Goal: Find specific page/section: Find specific page/section

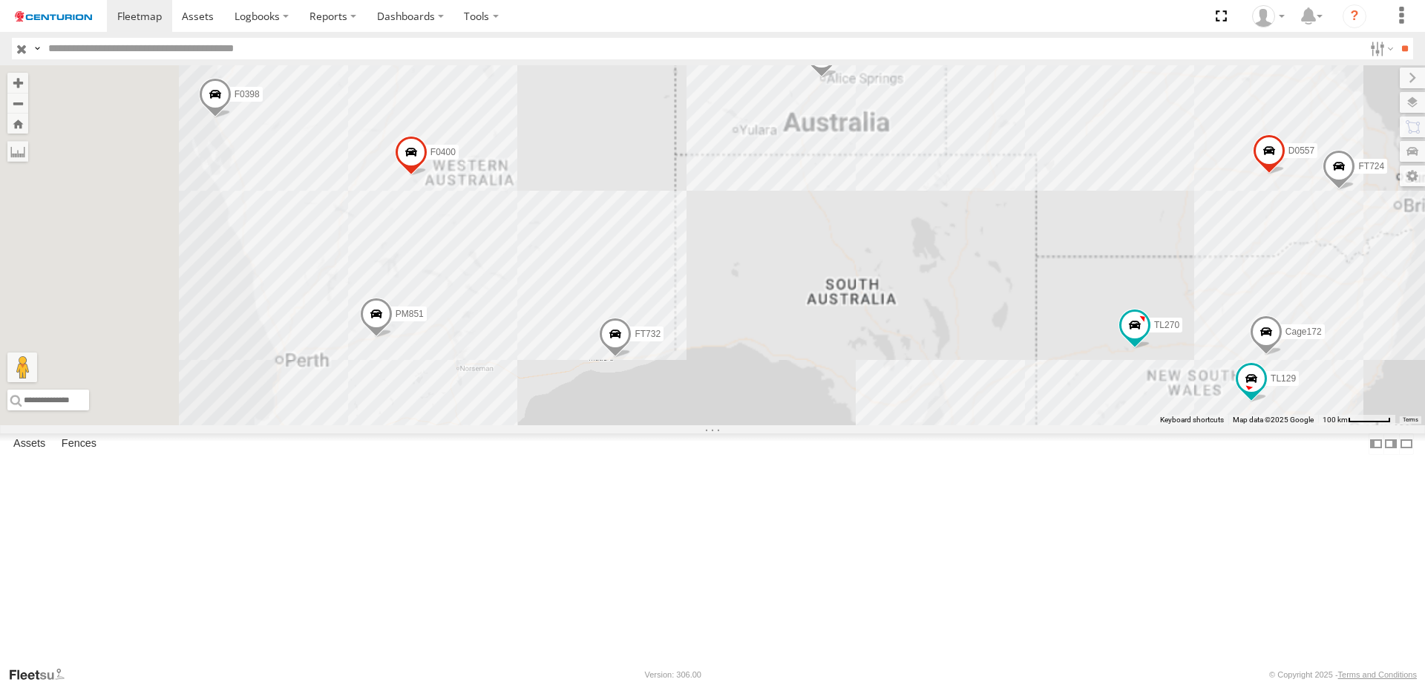
select select "**********"
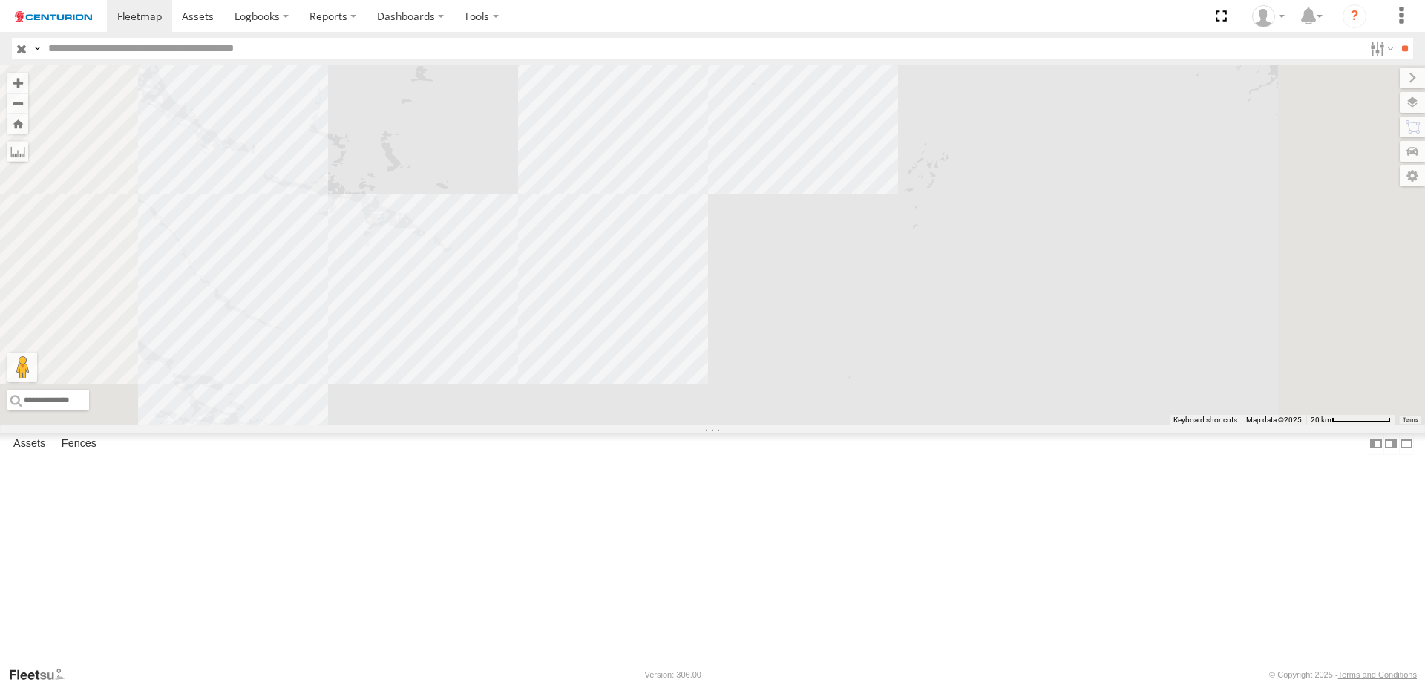
drag, startPoint x: 483, startPoint y: 398, endPoint x: 786, endPoint y: 362, distance: 305.0
click at [786, 362] on div "MV283 F0398 FT724 TL129 F0477 FT732 TL270 Cage101 D0557 D0529 Cage172 F0400 D05…" at bounding box center [712, 245] width 1425 height 360
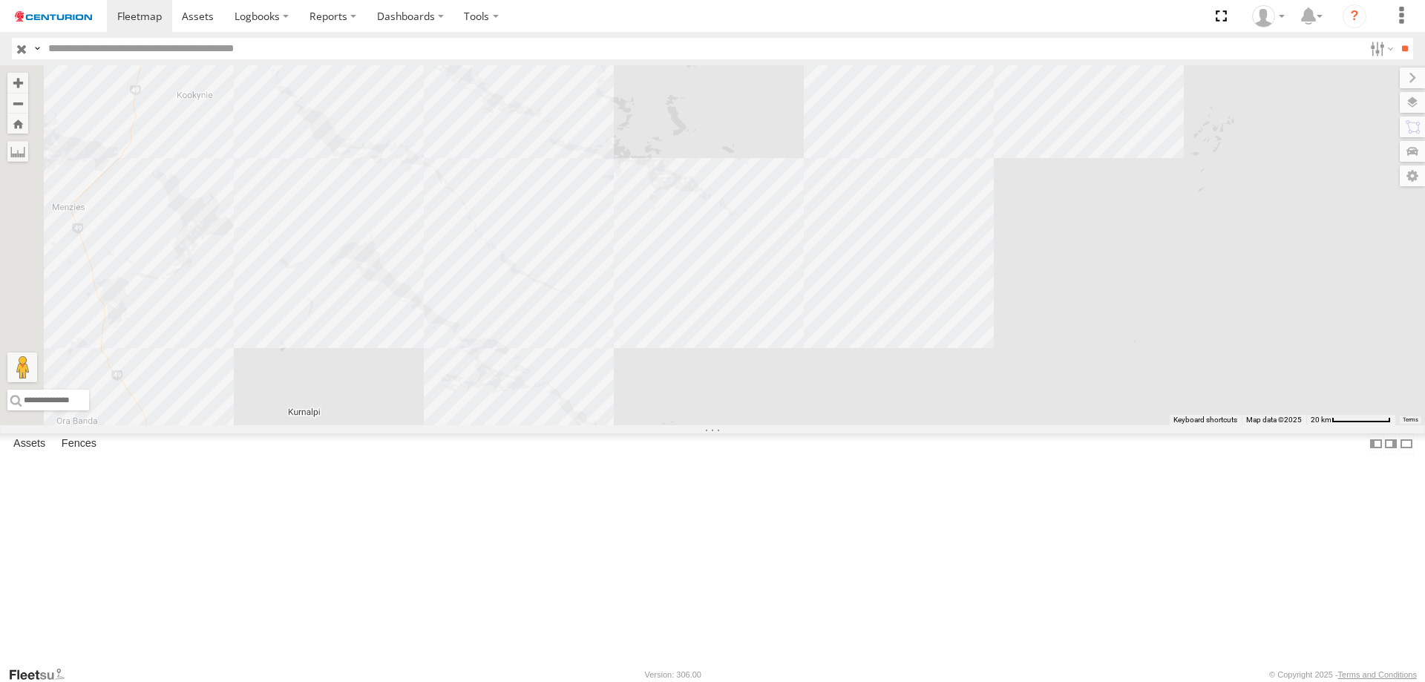
click at [591, 359] on div "MV283 F0398 FT724 TL129 F0477 FT732 TL270 Cage101 D0557 D0529 Cage172 F0400 D05…" at bounding box center [712, 245] width 1425 height 360
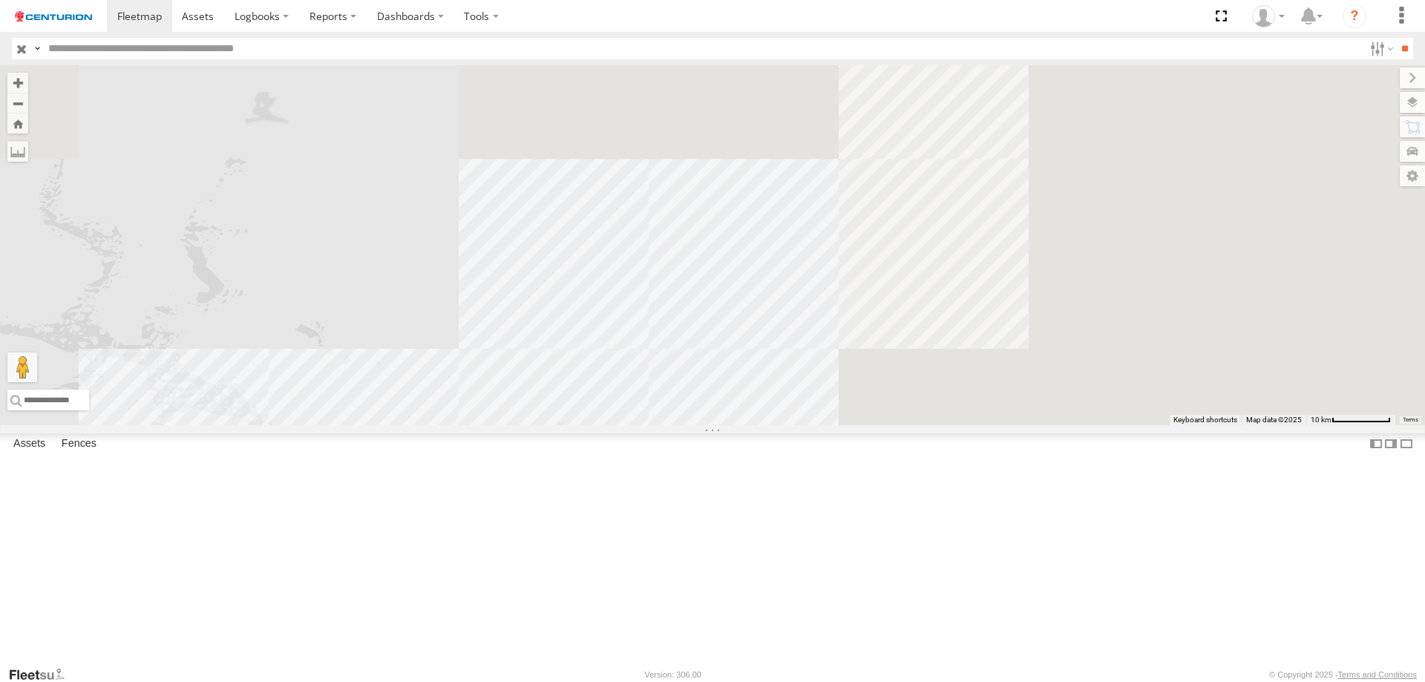
drag, startPoint x: 1228, startPoint y: 317, endPoint x: 655, endPoint y: 661, distance: 668.7
click at [627, 681] on html "Dashboards ?" at bounding box center [712, 341] width 1425 height 682
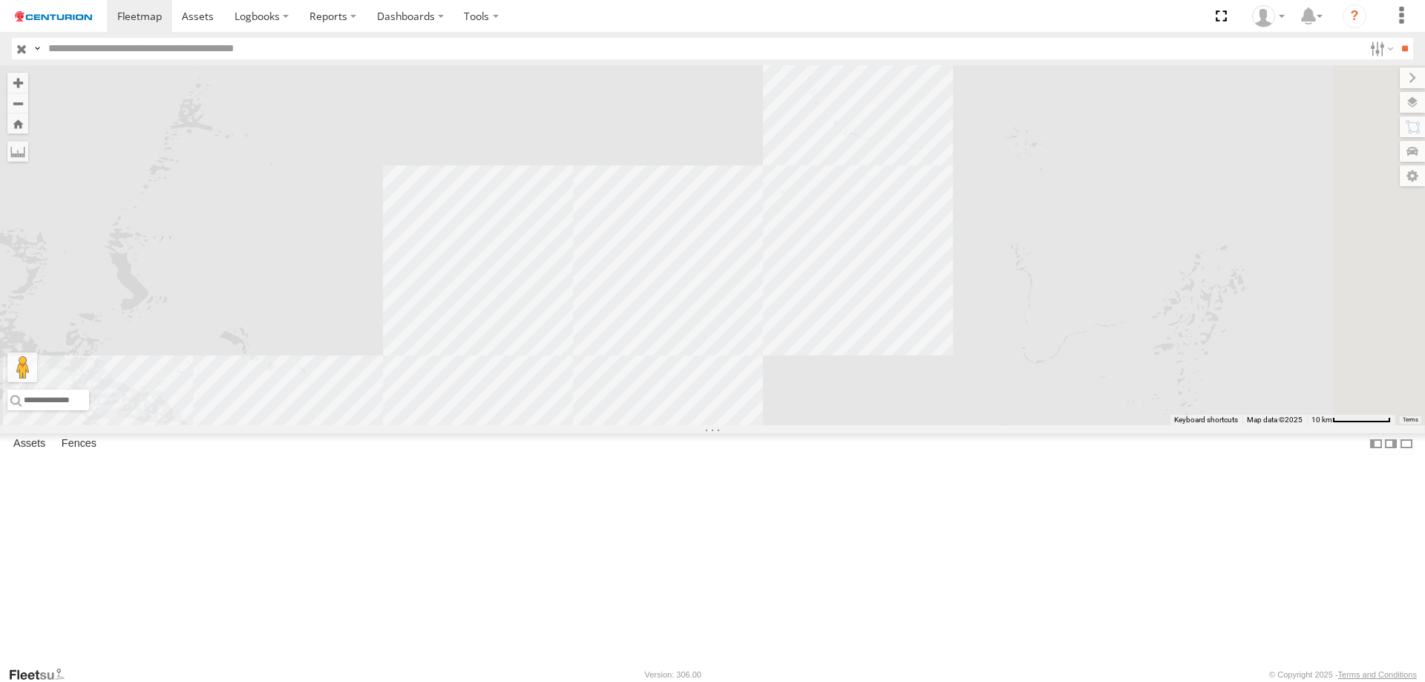
click at [1007, 304] on div "MV283 F0398 FT724 TL129 F0477 FT732 TL270 Cage101 D0557 D0529 Cage172 F0400 D05…" at bounding box center [712, 245] width 1425 height 360
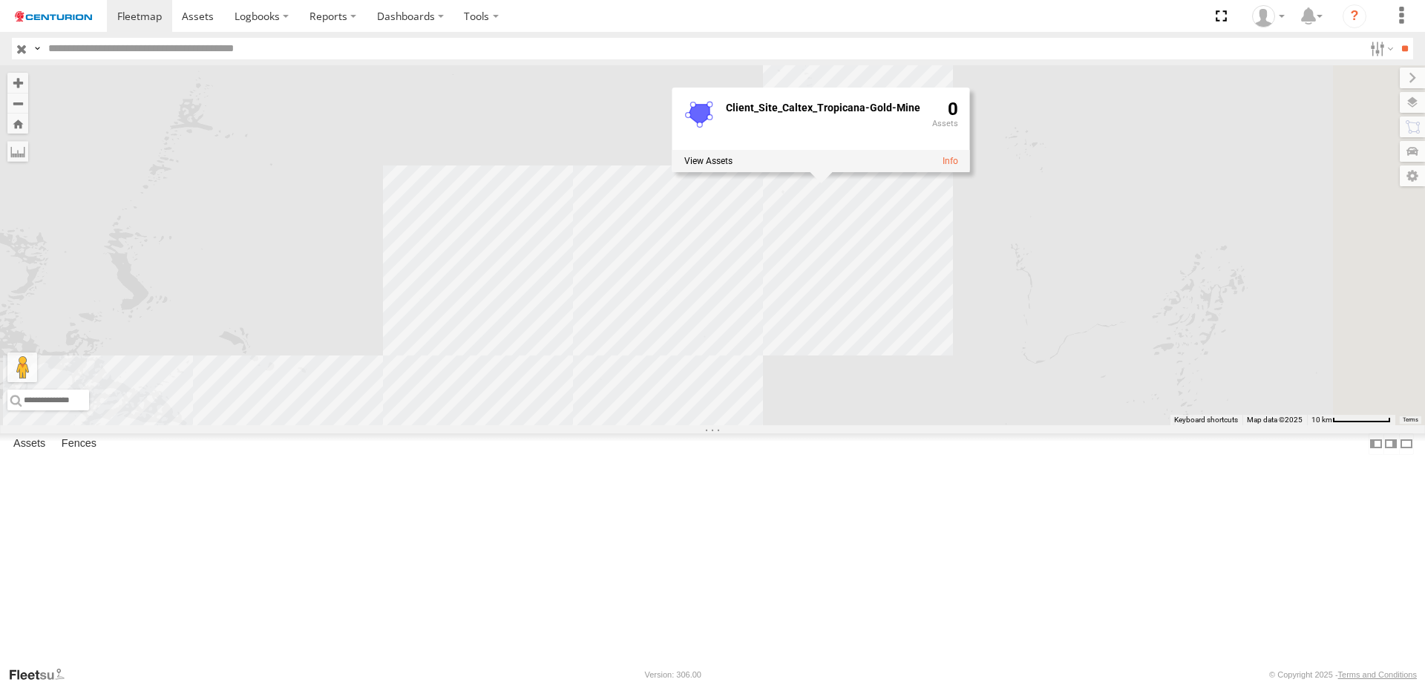
click at [921, 382] on div "MV283 F0398 FT724 TL129 F0477 FT732 TL270 Cage101 D0557 D0529 Cage172 F0400 D05…" at bounding box center [712, 245] width 1425 height 360
click at [901, 382] on div "MV283 F0398 FT724 TL129 F0477 FT732 TL270 Cage101 D0557 D0529 Cage172 F0400 D05…" at bounding box center [712, 245] width 1425 height 360
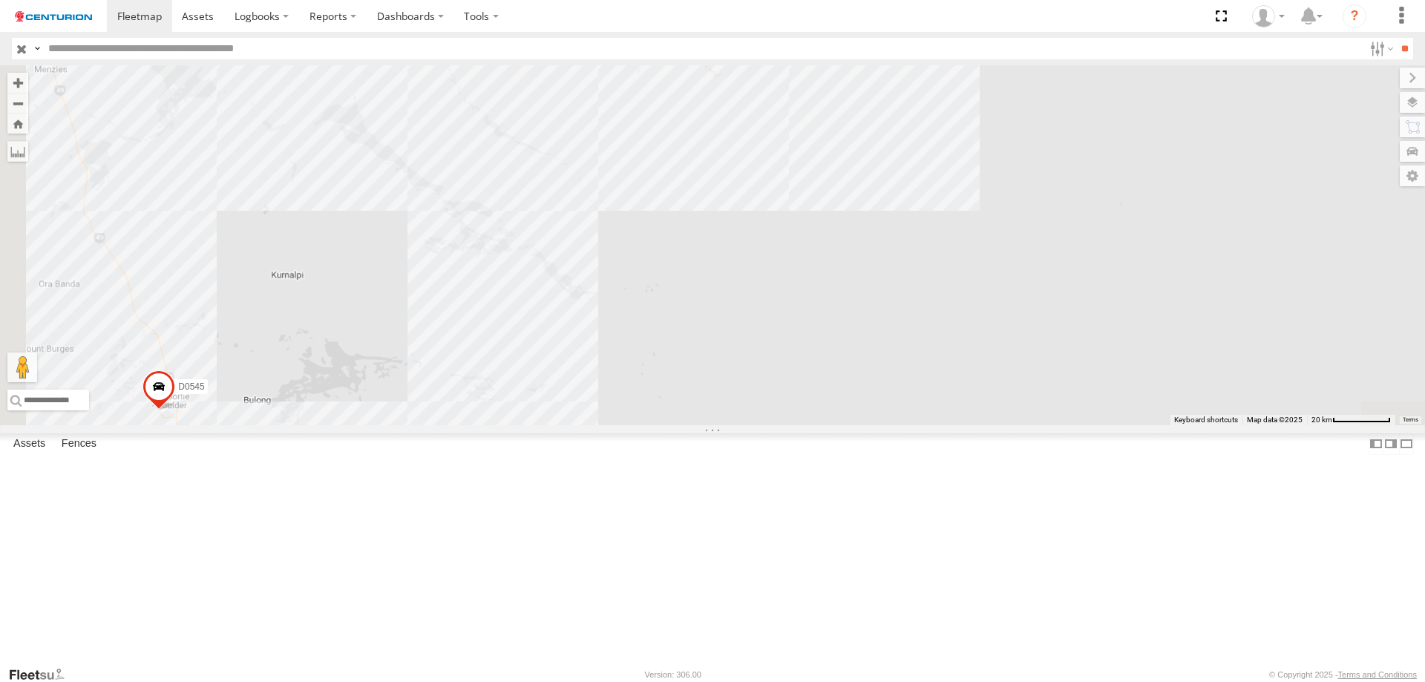
drag, startPoint x: 769, startPoint y: 537, endPoint x: 1018, endPoint y: 195, distance: 423.1
click at [1018, 195] on div "MV283 F0398 FT724 TL129 F0477 FT732 TL270 Cage101 D0557 D0529 Cage172 F0400 D05…" at bounding box center [712, 245] width 1425 height 360
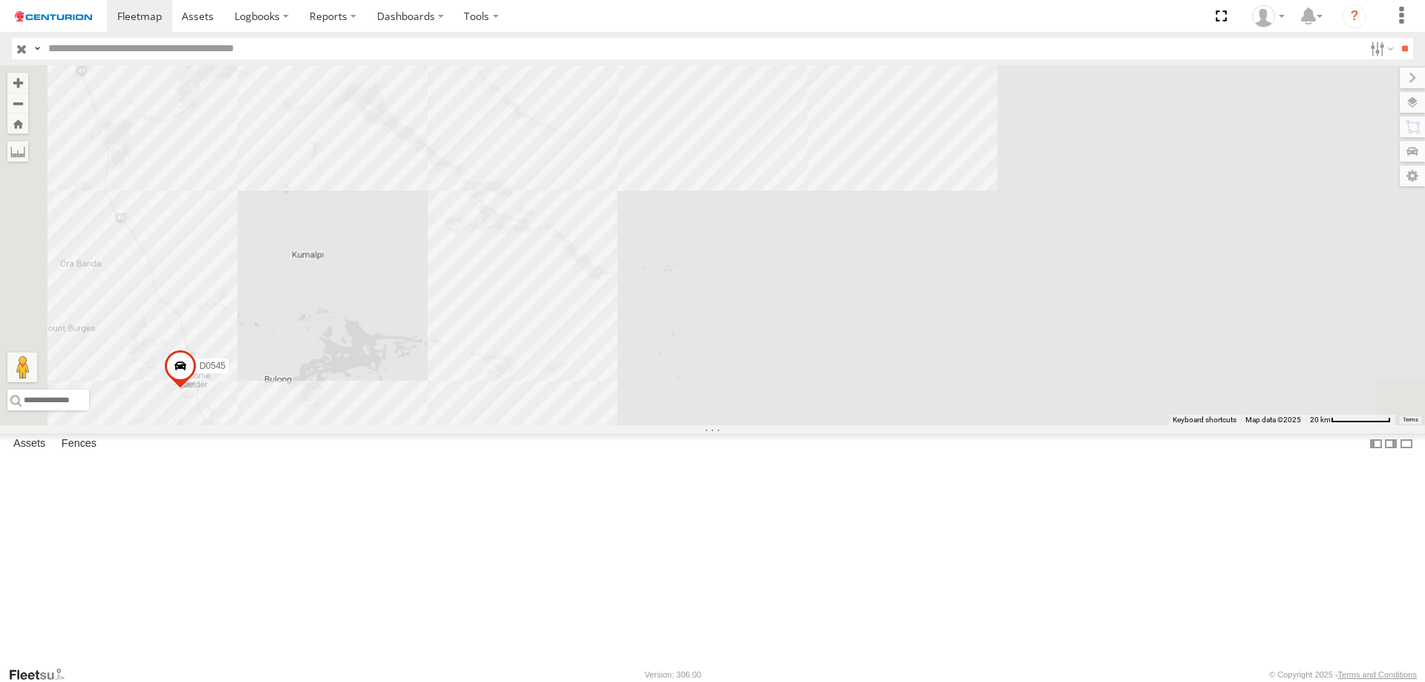
click at [673, 425] on div "MV283 F0398 FT724 TL129 F0477 FT732 TL270 Cage101 D0557 D0529 Cage172 F0400 D05…" at bounding box center [712, 245] width 1425 height 360
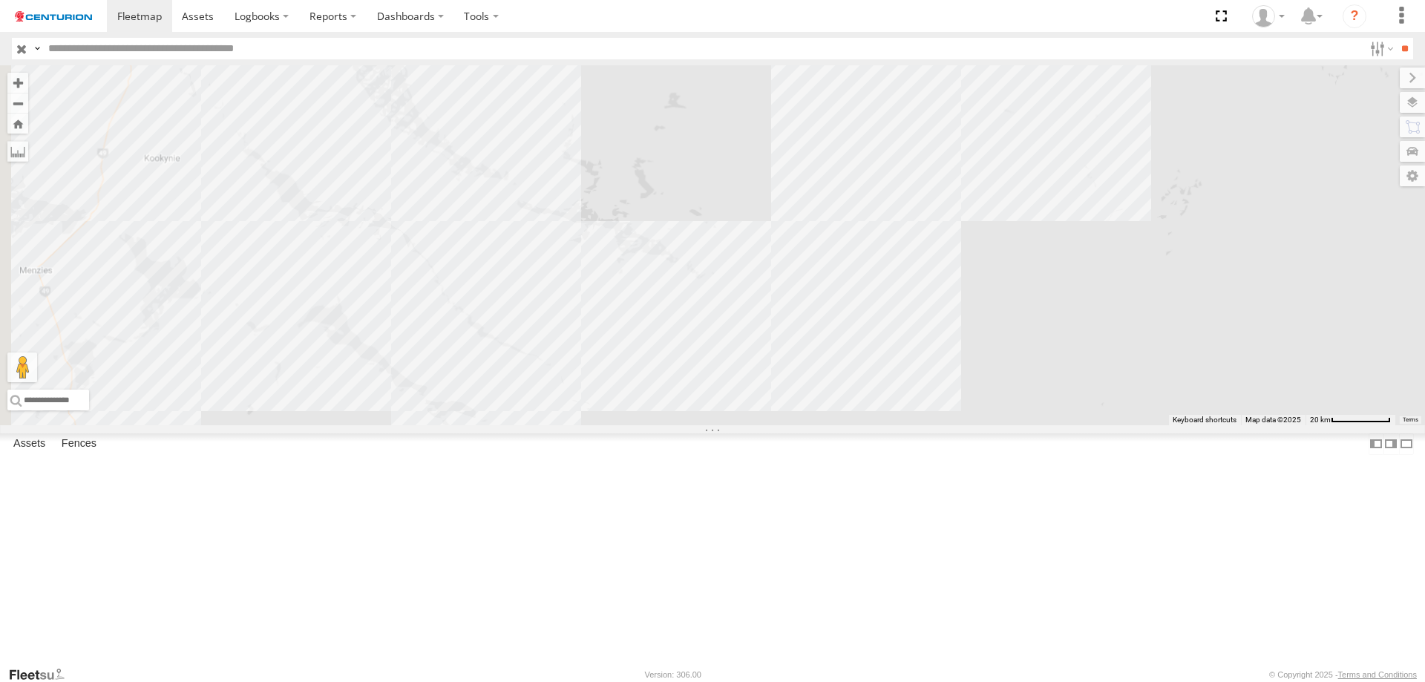
drag, startPoint x: 847, startPoint y: 394, endPoint x: 800, endPoint y: 665, distance: 275.1
click at [800, 667] on body at bounding box center [712, 341] width 1425 height 682
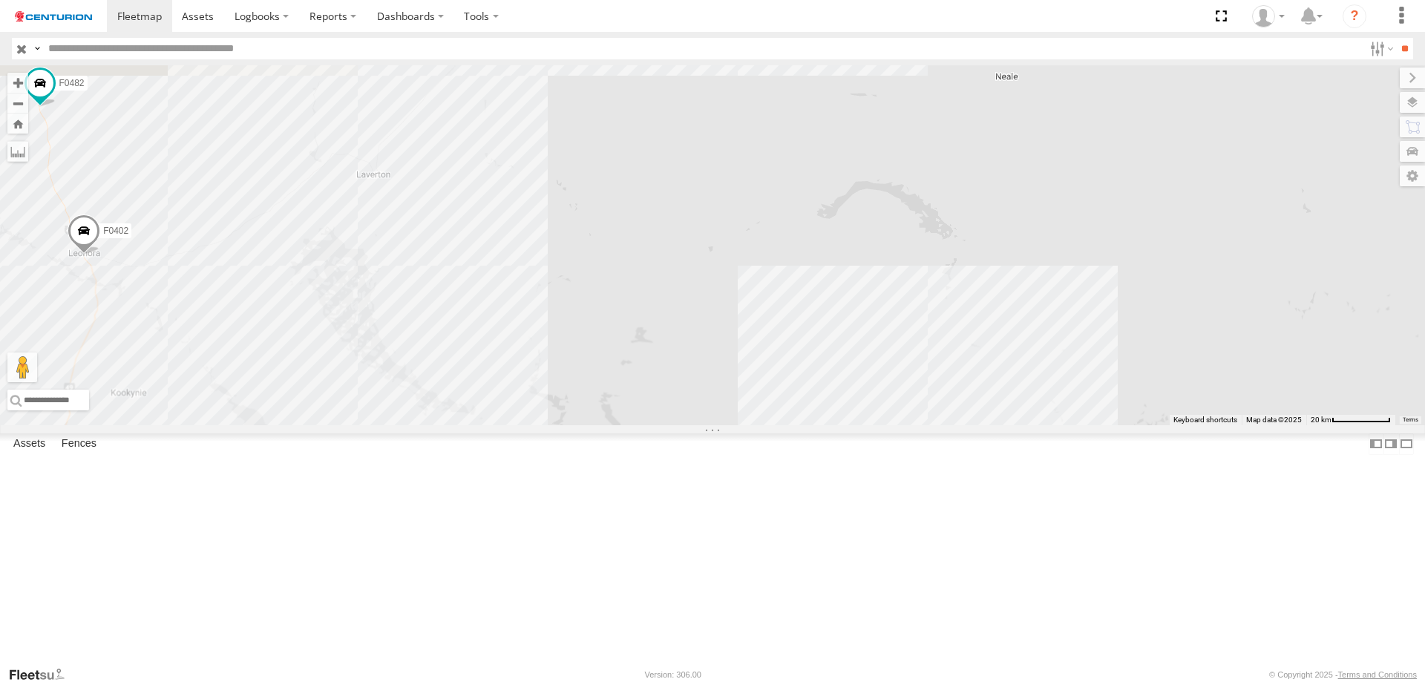
drag, startPoint x: 760, startPoint y: 538, endPoint x: 732, endPoint y: 514, distance: 36.9
click at [753, 425] on div "MV283 F0398 FT724 TL129 F0477 FT732 TL270 Cage101 D0557 D0529 Cage172 F0400 D05…" at bounding box center [712, 245] width 1425 height 360
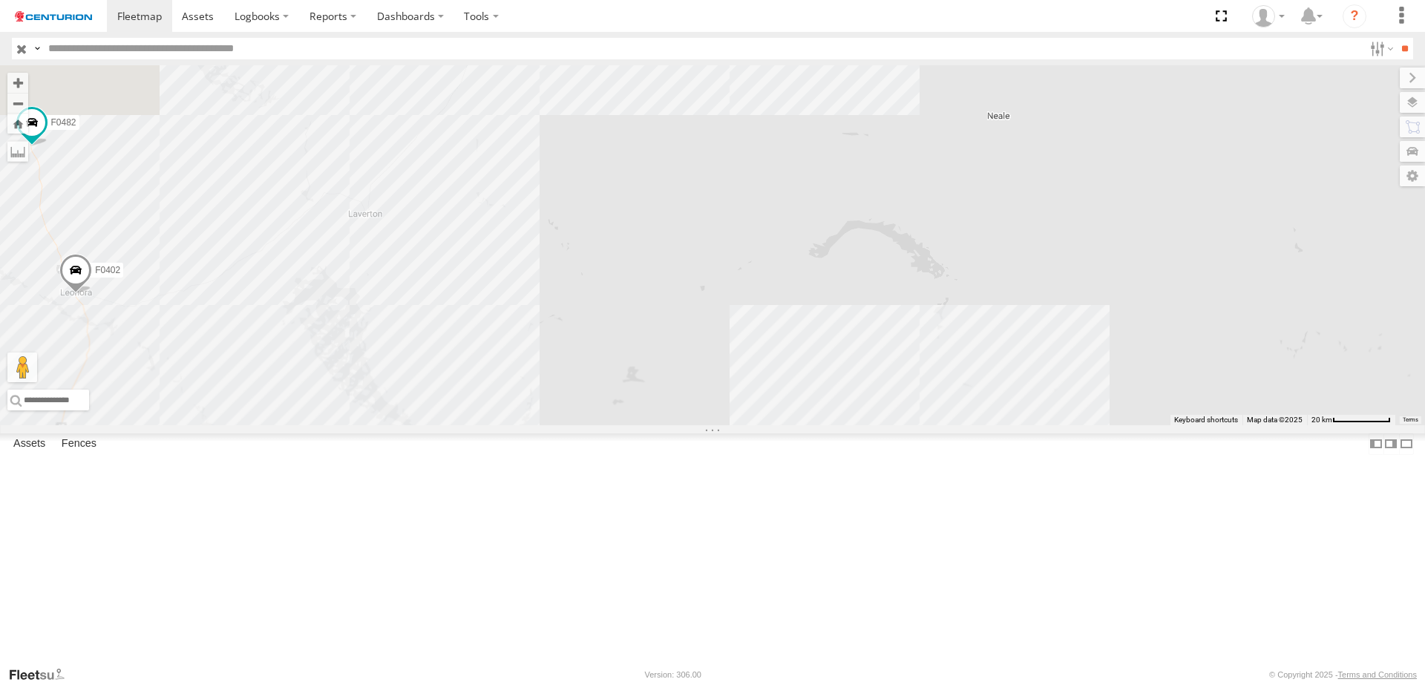
click at [878, 163] on div "MV283 F0398 FT724 TL129 F0477 FT732 TL270 Cage101 D0557 D0529 Cage172 F0400 D05…" at bounding box center [712, 245] width 1425 height 360
click at [975, 166] on div "MV283 F0398 FT724 TL129 F0477 FT732 TL270 Cage101 D0557 D0529 Cage172 F0400 D05…" at bounding box center [712, 245] width 1425 height 360
click at [953, 174] on div "MV283 F0398 FT724 TL129 F0477 FT732 TL270 Cage101 D0557 D0529 Cage172 F0400 D05…" at bounding box center [712, 245] width 1425 height 360
click at [1061, 241] on div "Client_Site_Gruyere-Mine 0" at bounding box center [712, 245] width 1425 height 360
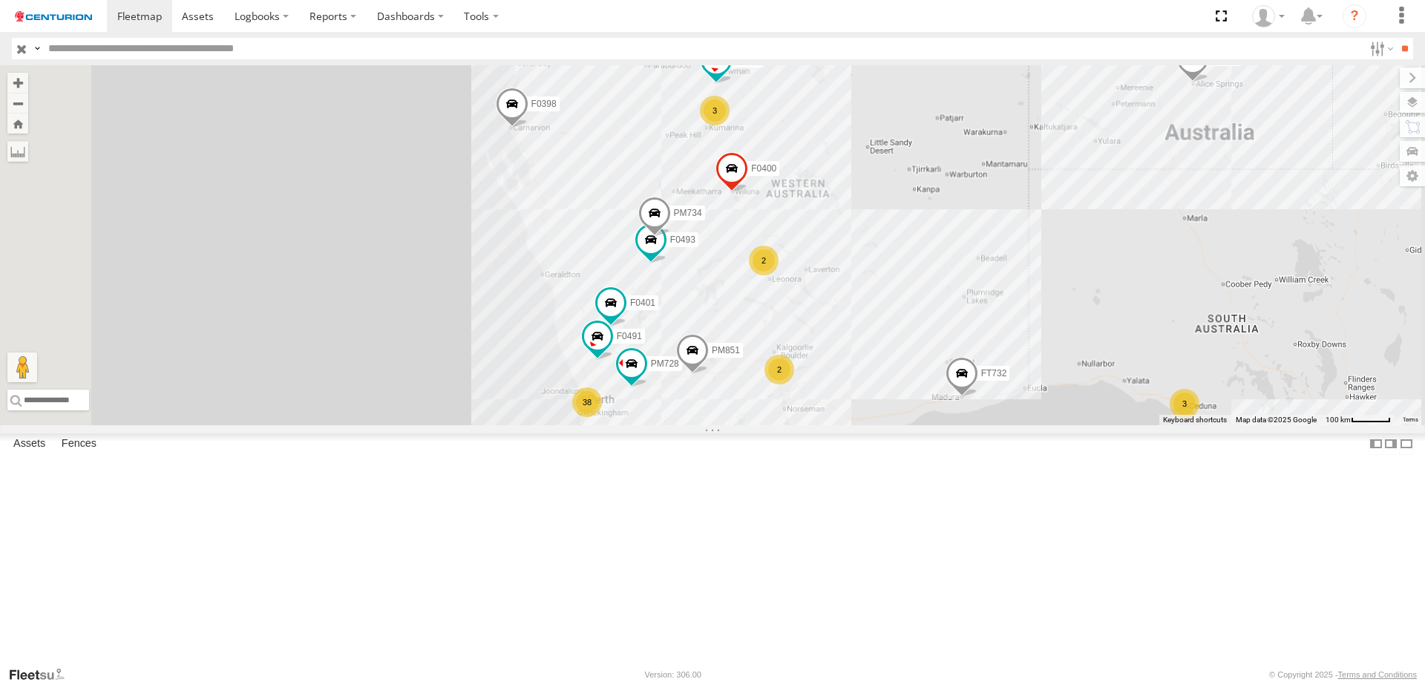
drag, startPoint x: 1066, startPoint y: 487, endPoint x: 1090, endPoint y: 437, distance: 55.8
click at [1090, 425] on div "F0400 4 2 38 3 F0485 2 3 2 3 F0491 F0398 2 F0493 2 F0275 F0475 PM728 FT732 F040…" at bounding box center [712, 245] width 1425 height 360
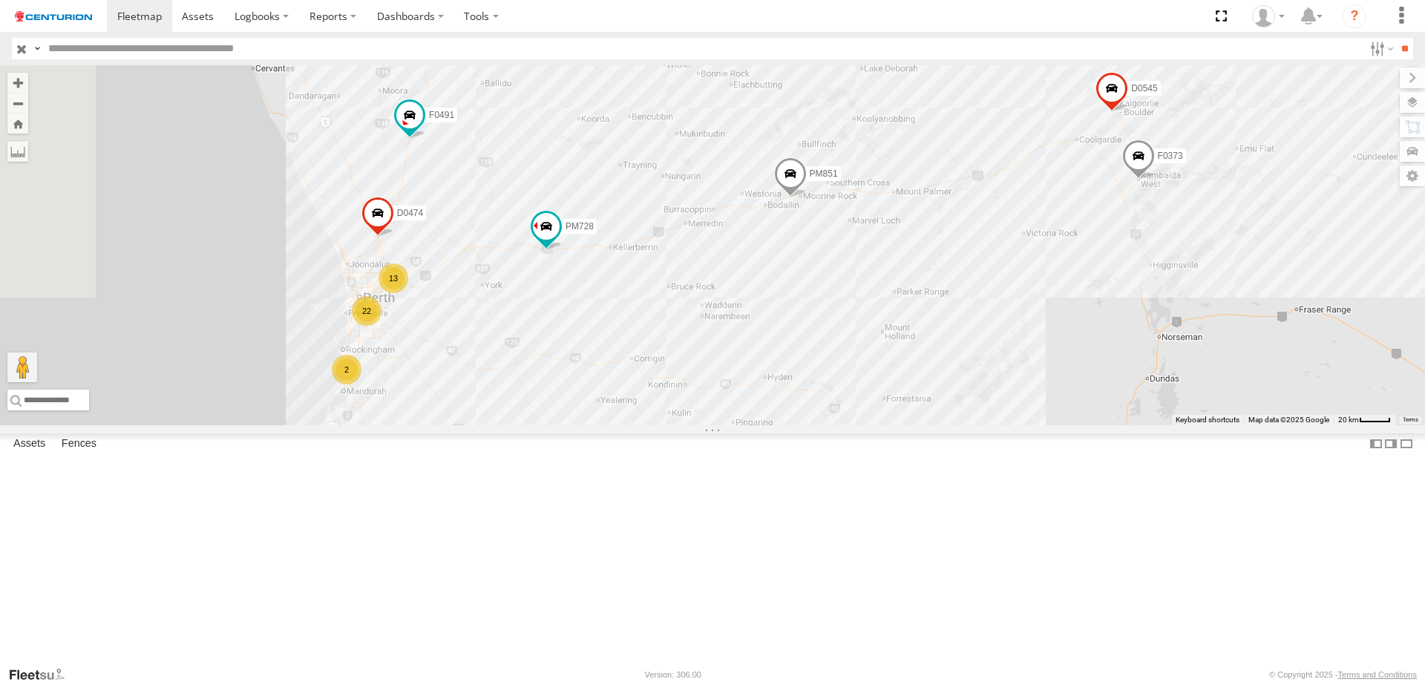
drag, startPoint x: 746, startPoint y: 431, endPoint x: 814, endPoint y: 470, distance: 78.8
click at [814, 425] on div "F0400 F0485 F0491 F0398 F0493 F0275 F0475 PM728 FT732 F0401 F0403 F0399 PM734 D…" at bounding box center [712, 245] width 1425 height 360
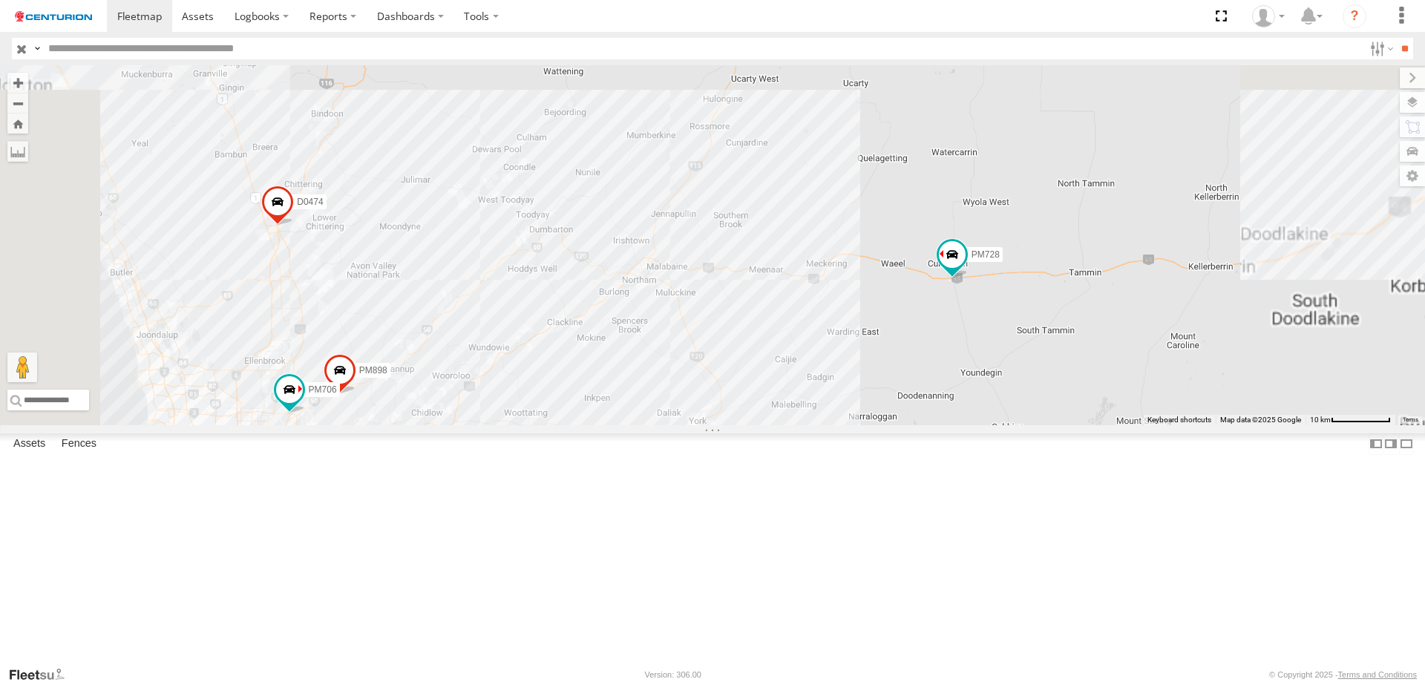
drag, startPoint x: 675, startPoint y: 450, endPoint x: 707, endPoint y: 423, distance: 41.6
click at [707, 423] on div "F0400 F0485 F0491 F0398 F0493 F0275 F0475 PM728 FT732 F0401 F0403 F0399 PM734 D…" at bounding box center [712, 245] width 1425 height 360
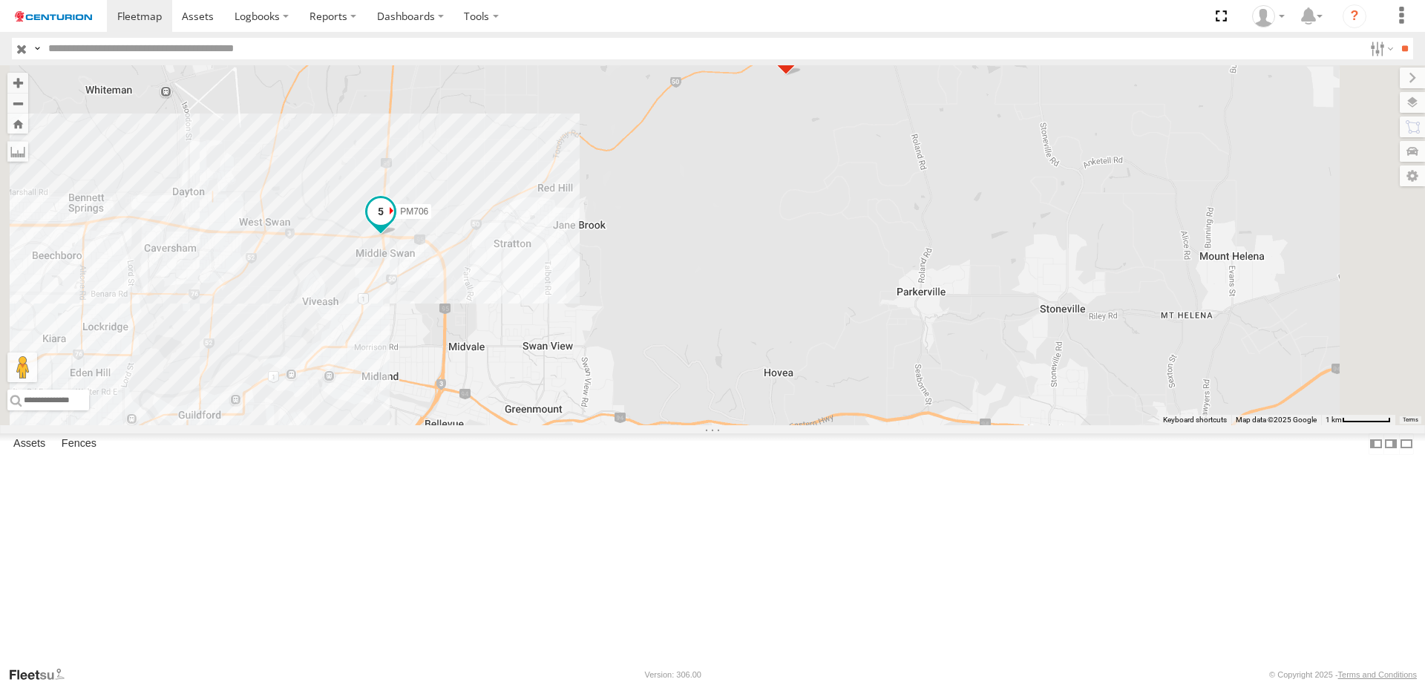
click at [394, 225] on span at bounding box center [380, 211] width 27 height 27
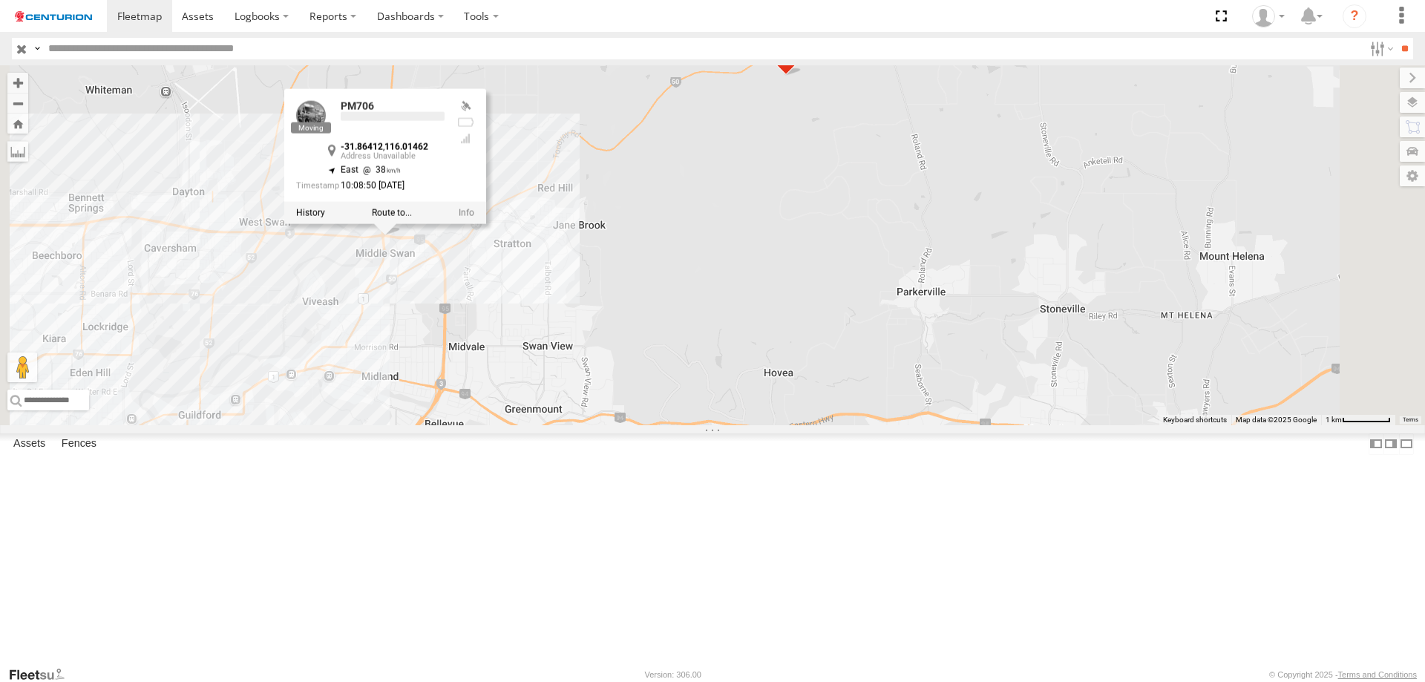
click at [598, 425] on div "F0400 F0485 F0491 F0398 F0493 F0275 F0475 PM728 FT732 F0401 F0403 F0399 PM734 D…" at bounding box center [712, 245] width 1425 height 360
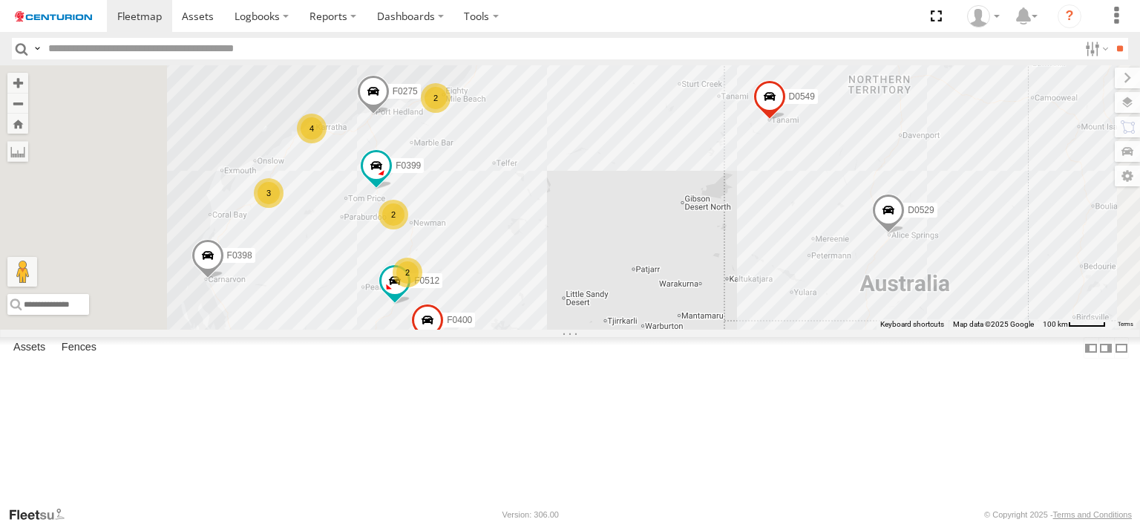
drag, startPoint x: 490, startPoint y: 229, endPoint x: 566, endPoint y: 281, distance: 92.5
click at [572, 281] on div "F0398 FT732 TL270 D0557 D0529 D0549 FT724 PM850 TL265 TL129 F0275 F0401 Cage101…" at bounding box center [570, 197] width 1140 height 264
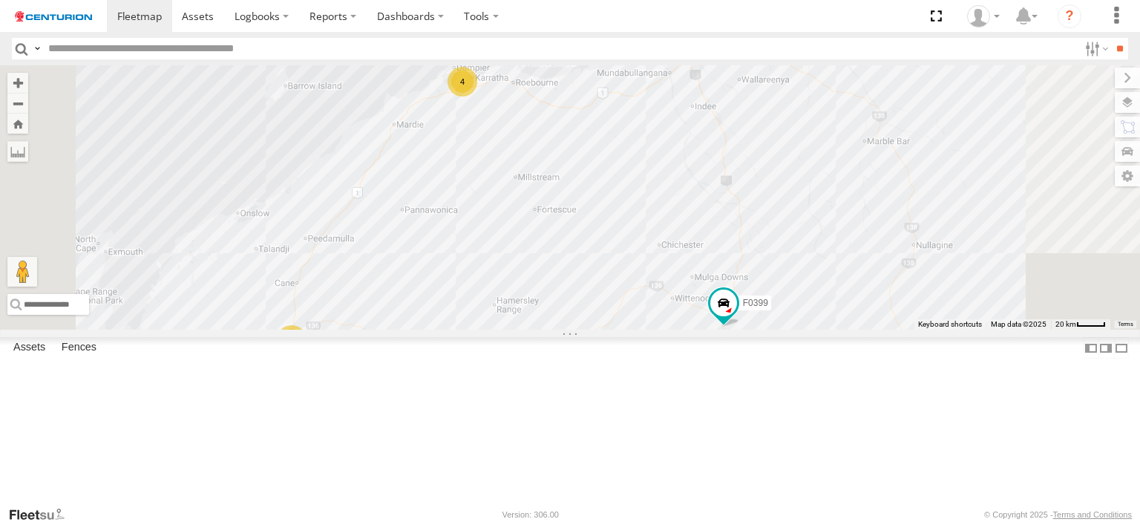
click at [477, 97] on div "4" at bounding box center [463, 82] width 30 height 30
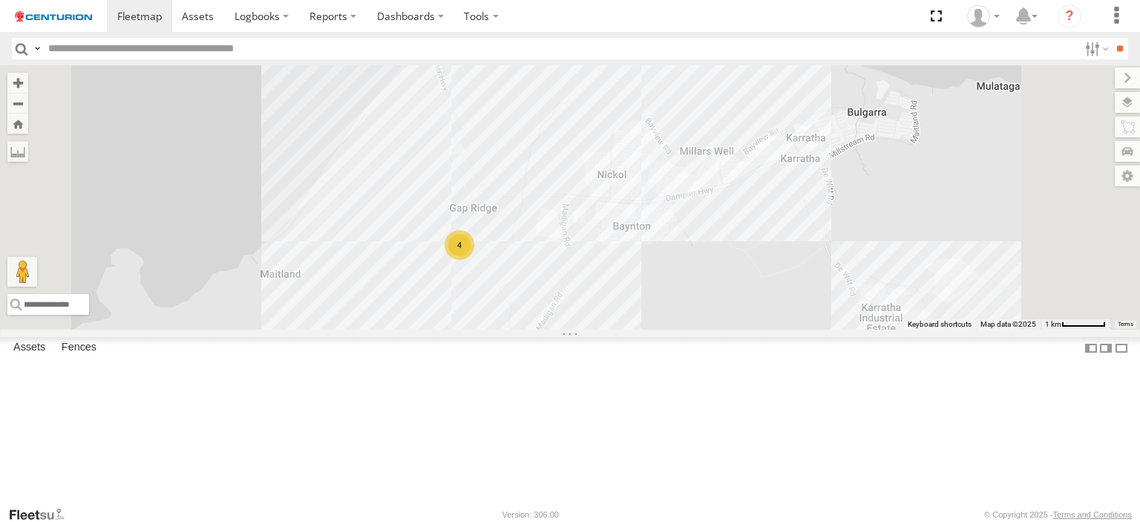
click at [376, 50] on input "text" at bounding box center [560, 49] width 1036 height 22
click at [1111, 38] on input "**" at bounding box center [1119, 49] width 17 height 22
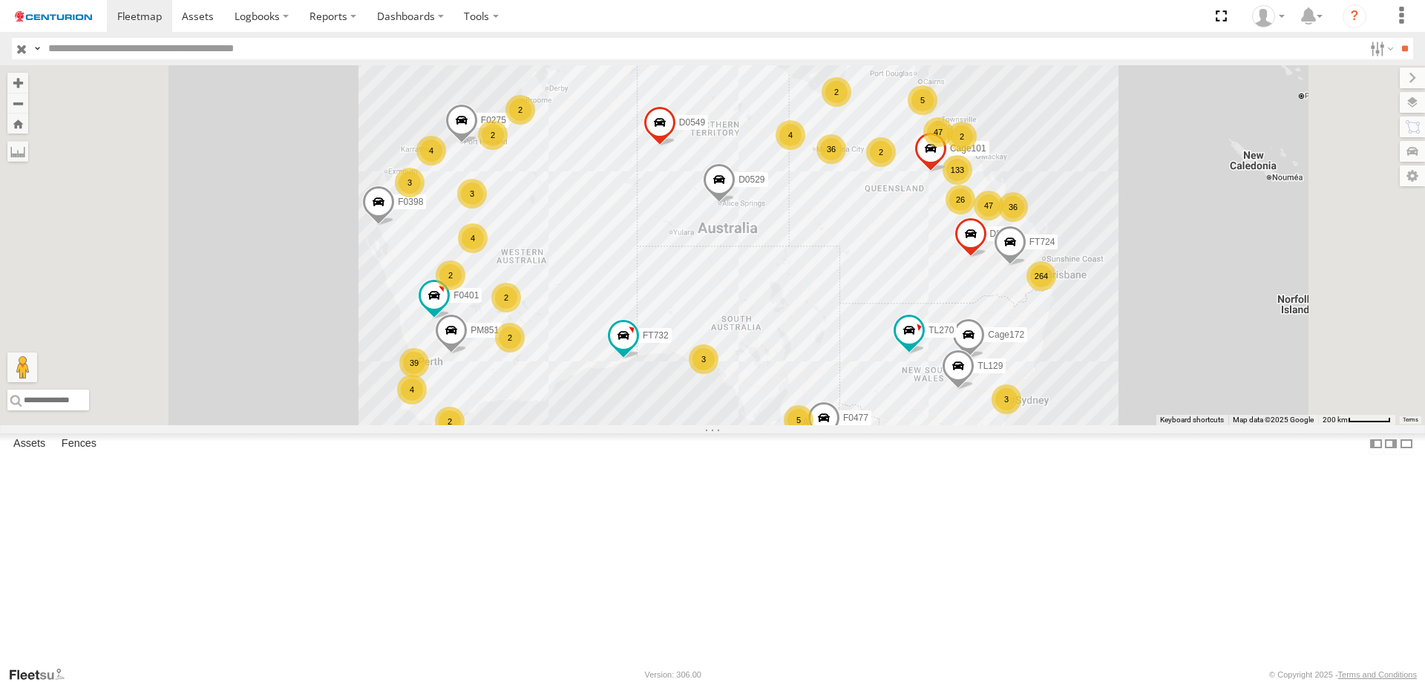
select select "**********"
click at [630, 54] on input "text" at bounding box center [702, 49] width 1321 height 22
type input "*****"
click at [1396, 38] on input "**" at bounding box center [1404, 49] width 17 height 22
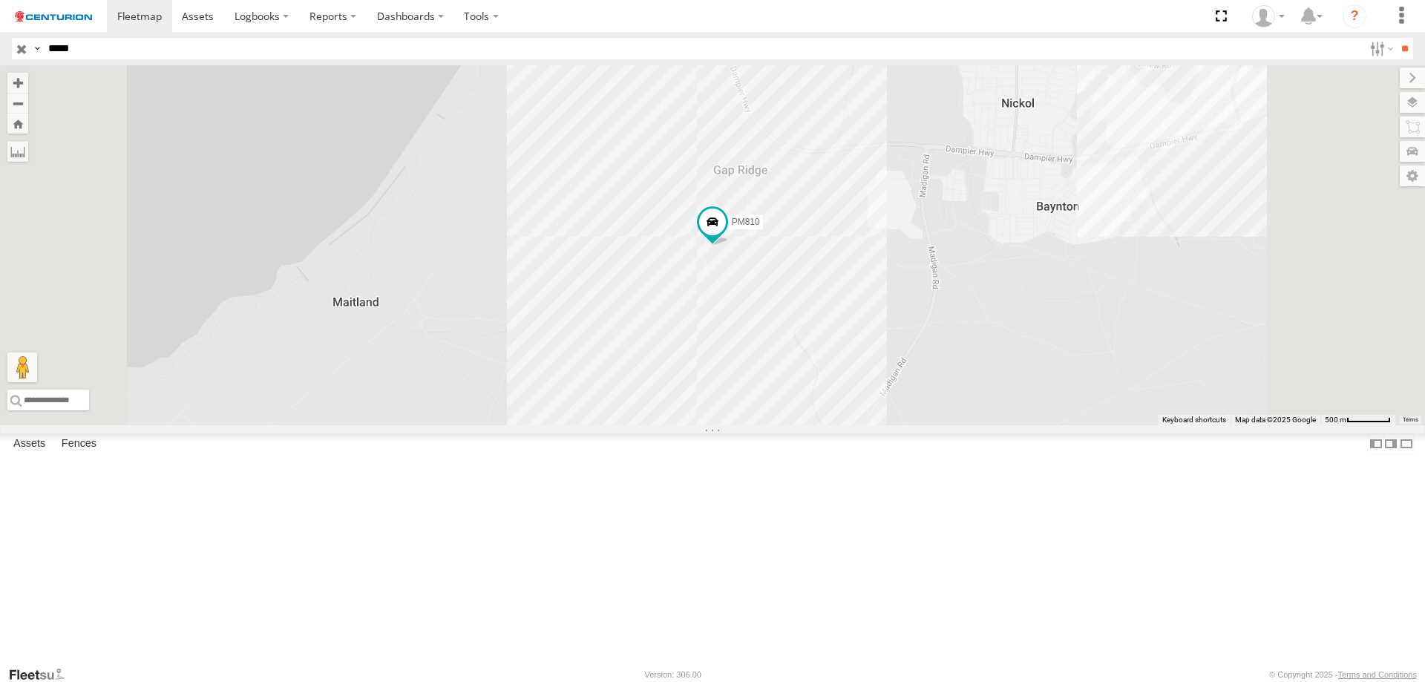
click at [869, 359] on div "PM810" at bounding box center [712, 245] width 1425 height 360
click at [693, 425] on div "PM810" at bounding box center [712, 245] width 1425 height 360
